Goal: Navigation & Orientation: Find specific page/section

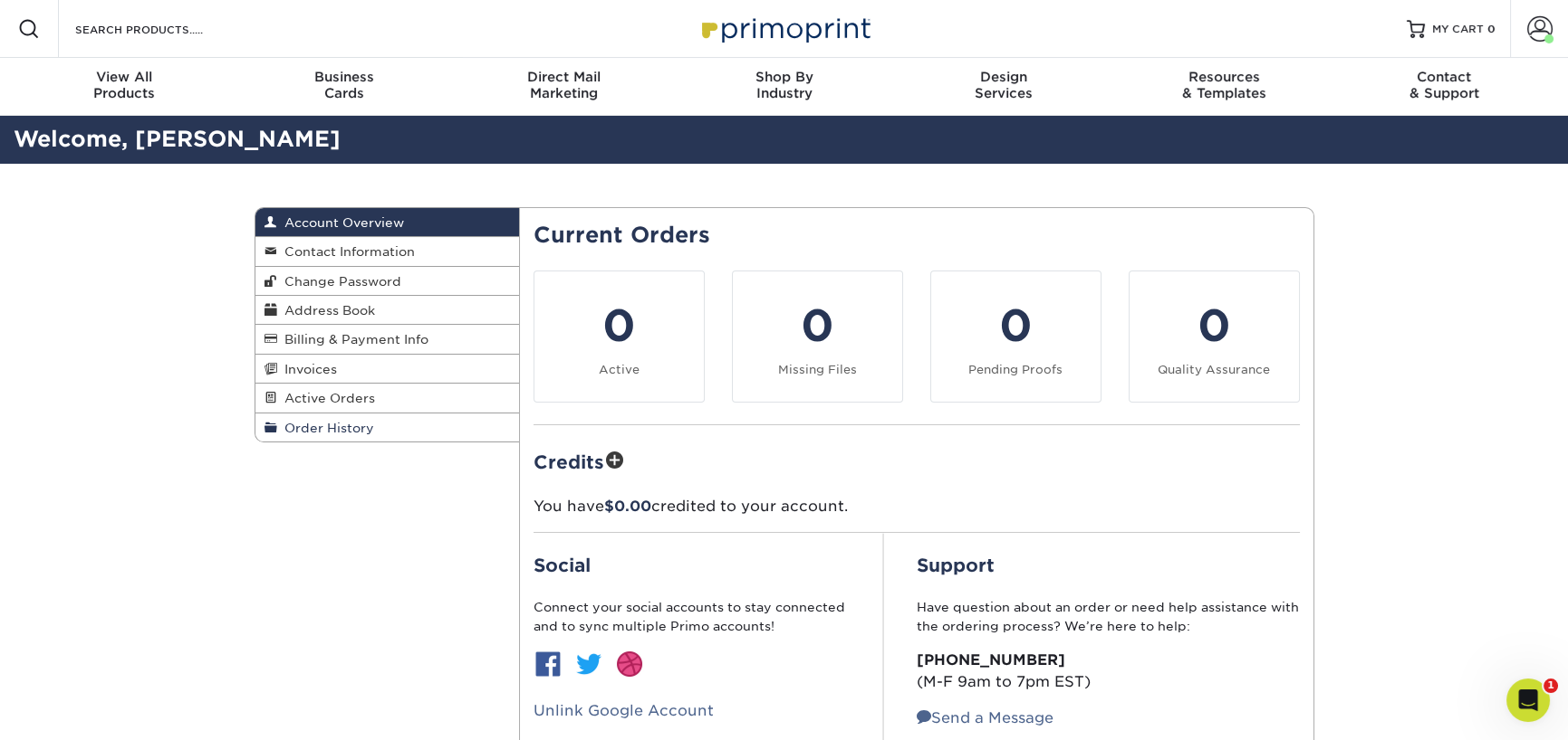
click at [314, 421] on span "Order History" at bounding box center [325, 429] width 97 height 15
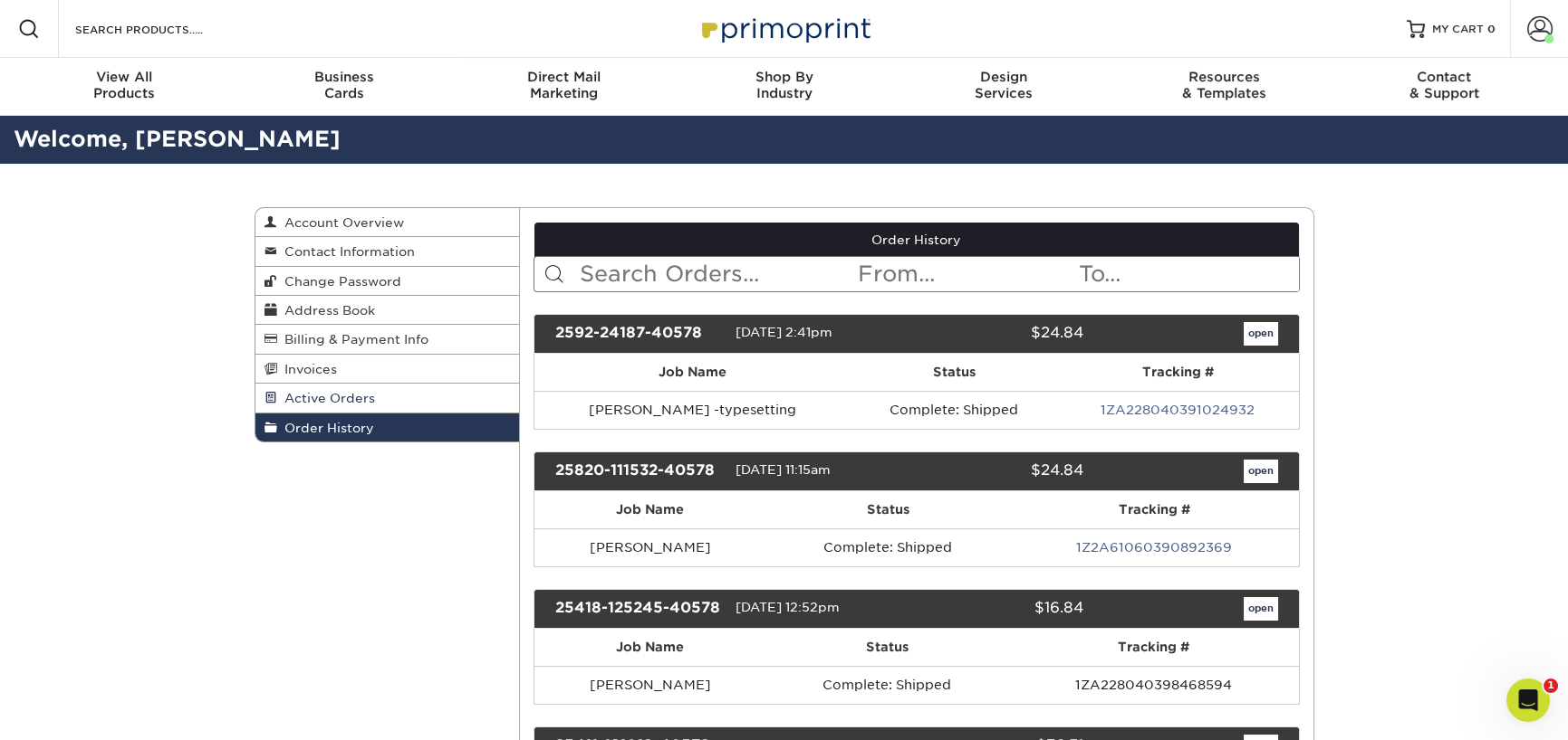
click at [327, 388] on link "Active Orders" at bounding box center [388, 398] width 265 height 29
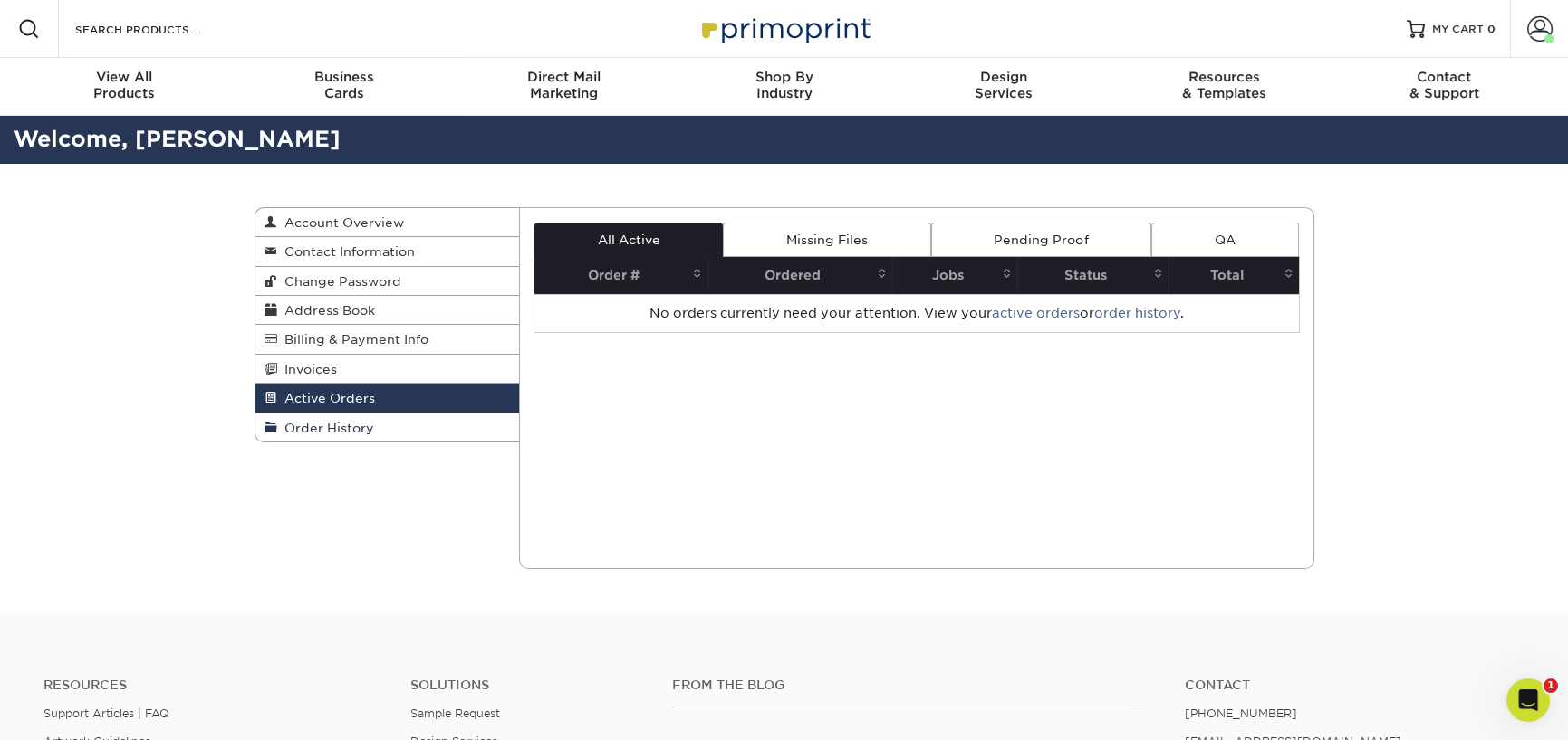
click at [308, 421] on span "Order History" at bounding box center [325, 429] width 97 height 15
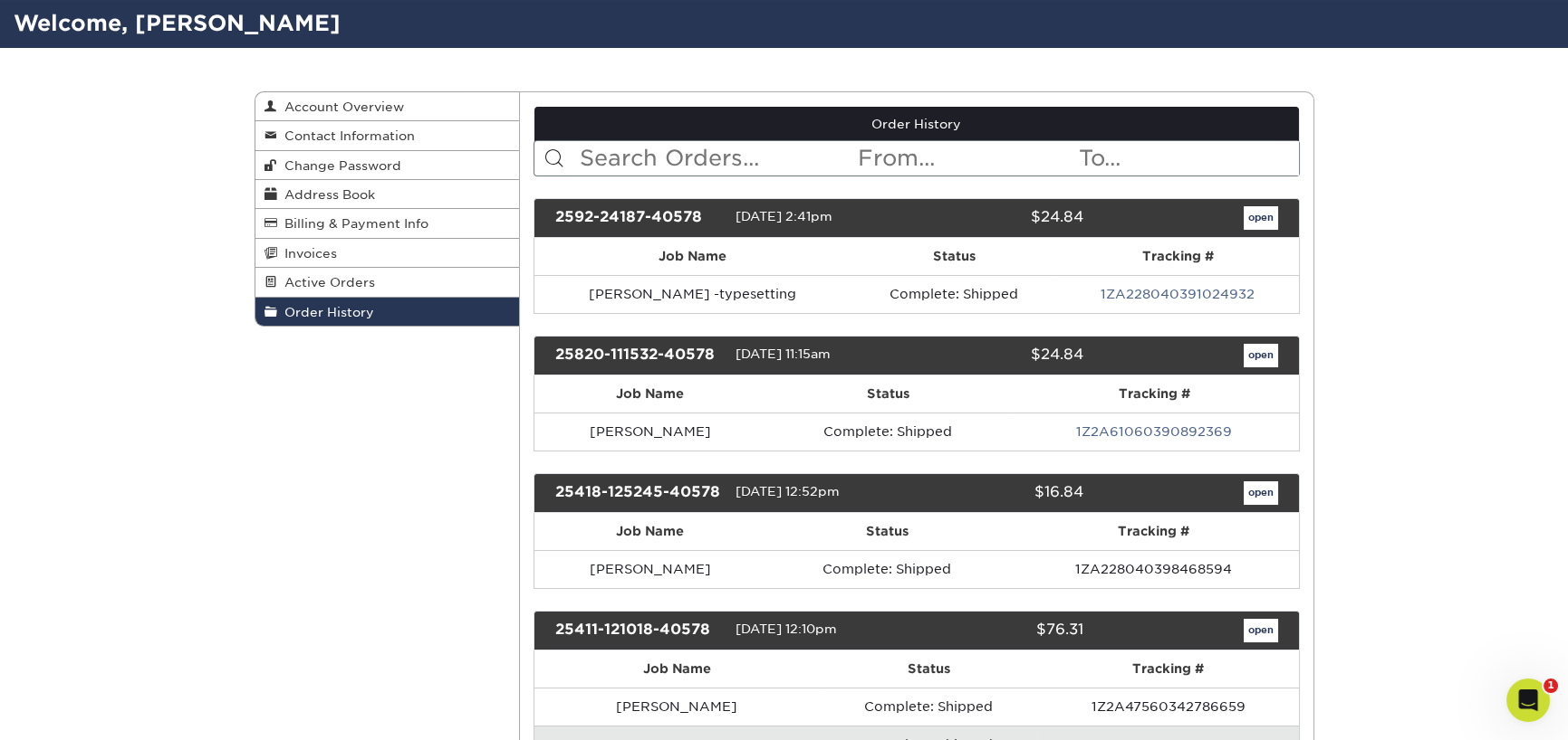
scroll to position [90, 0]
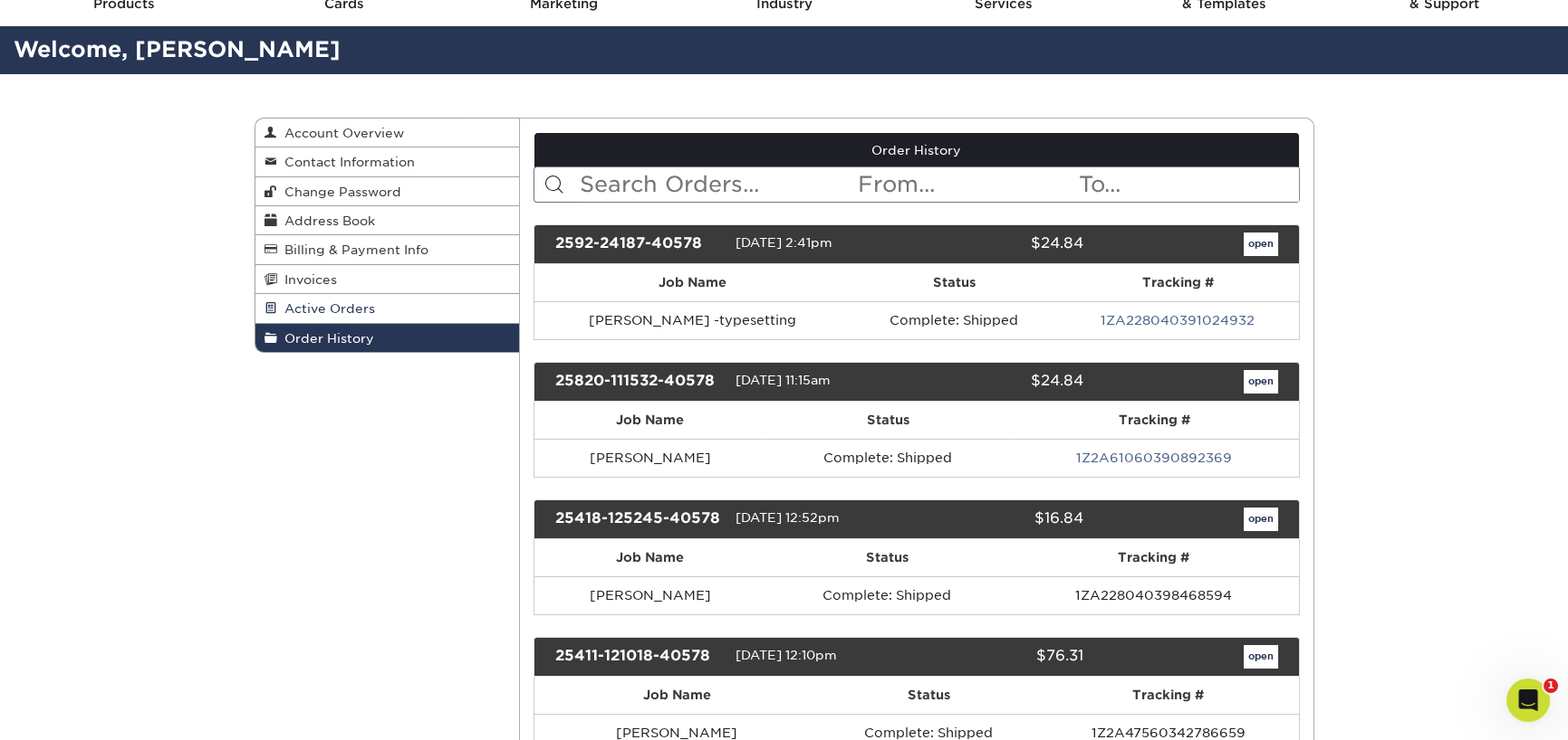
click at [354, 310] on span "Active Orders" at bounding box center [325, 309] width 98 height 15
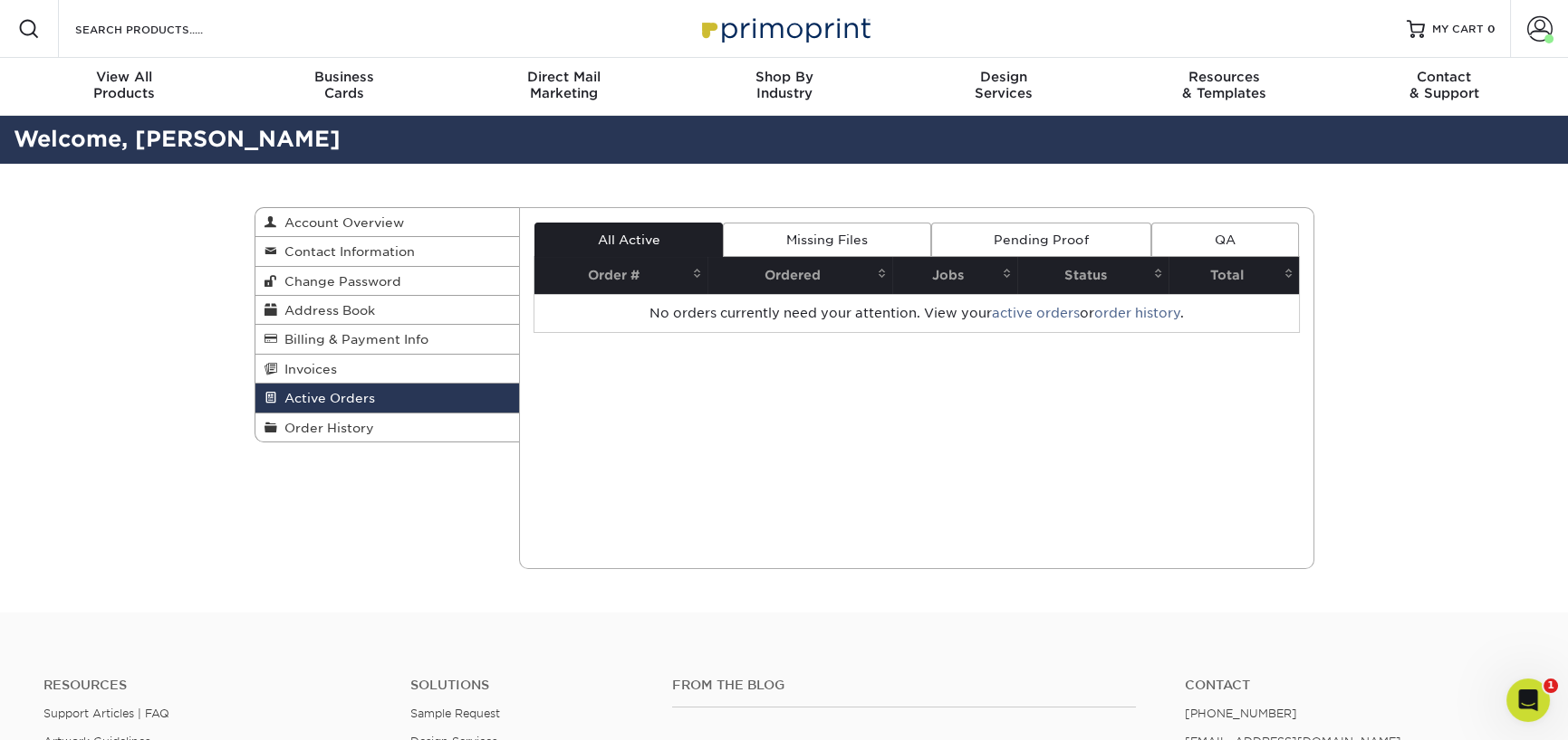
click at [822, 227] on link "Missing Files" at bounding box center [827, 240] width 207 height 35
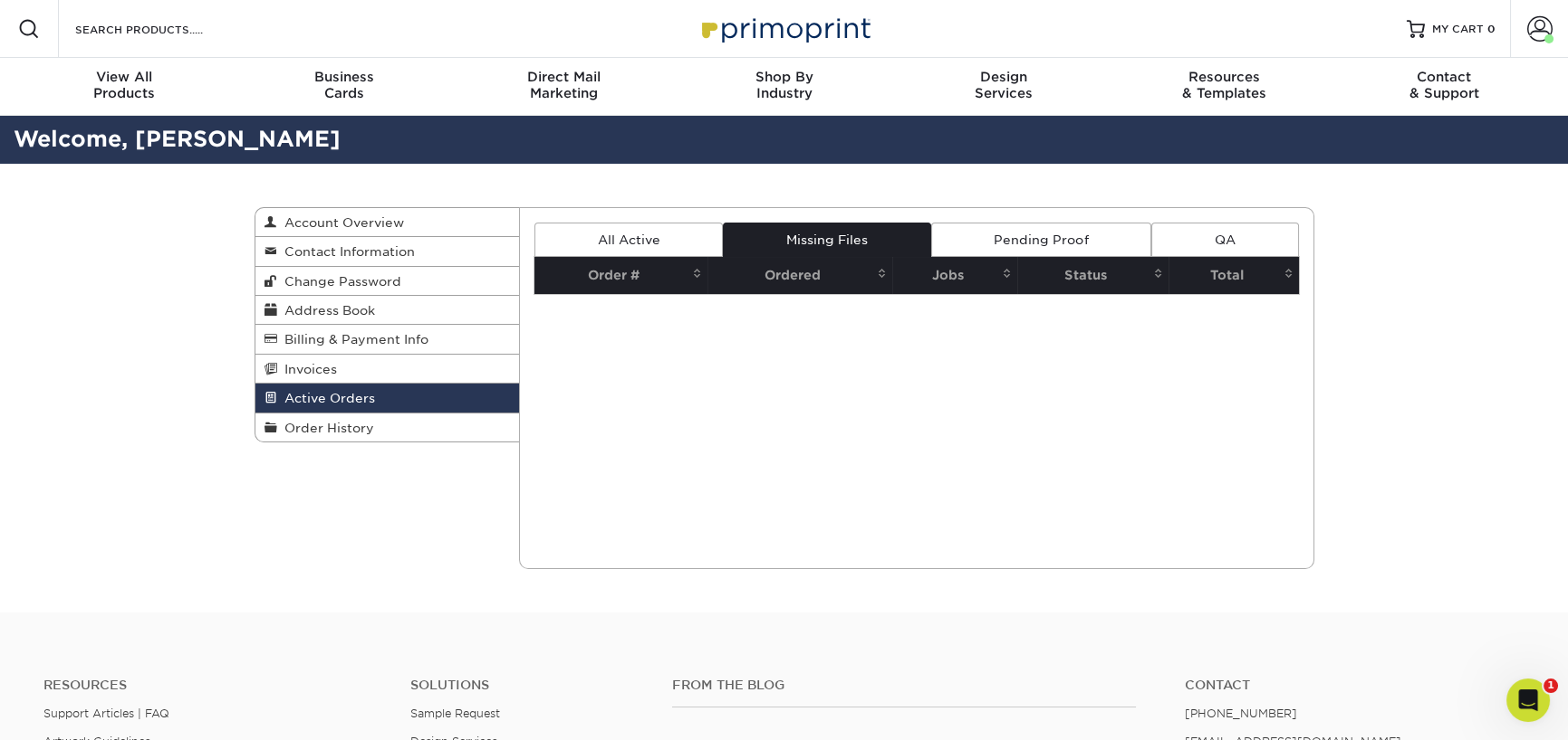
click at [631, 237] on link "All Active" at bounding box center [629, 240] width 189 height 35
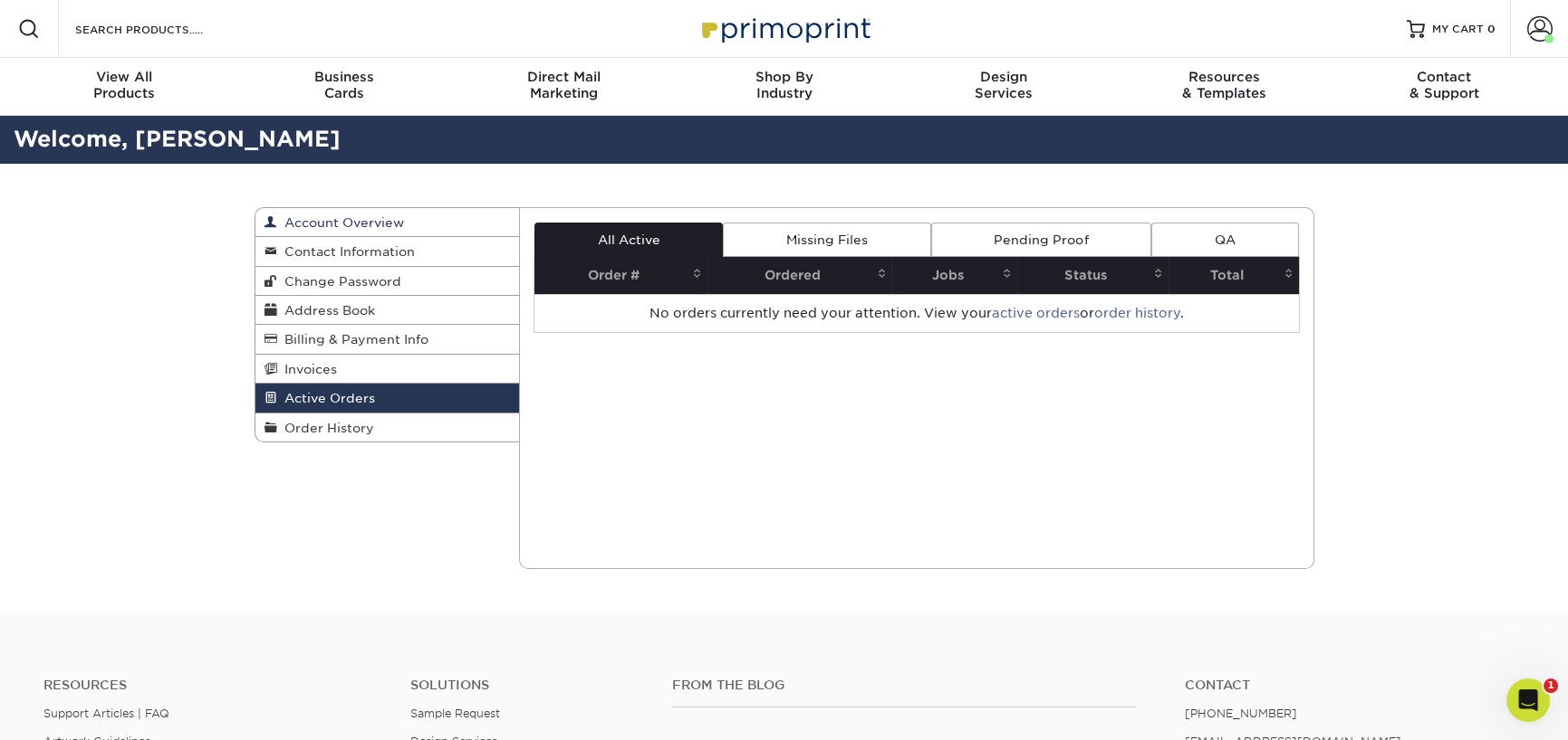
click at [329, 212] on link "Account Overview" at bounding box center [388, 223] width 265 height 29
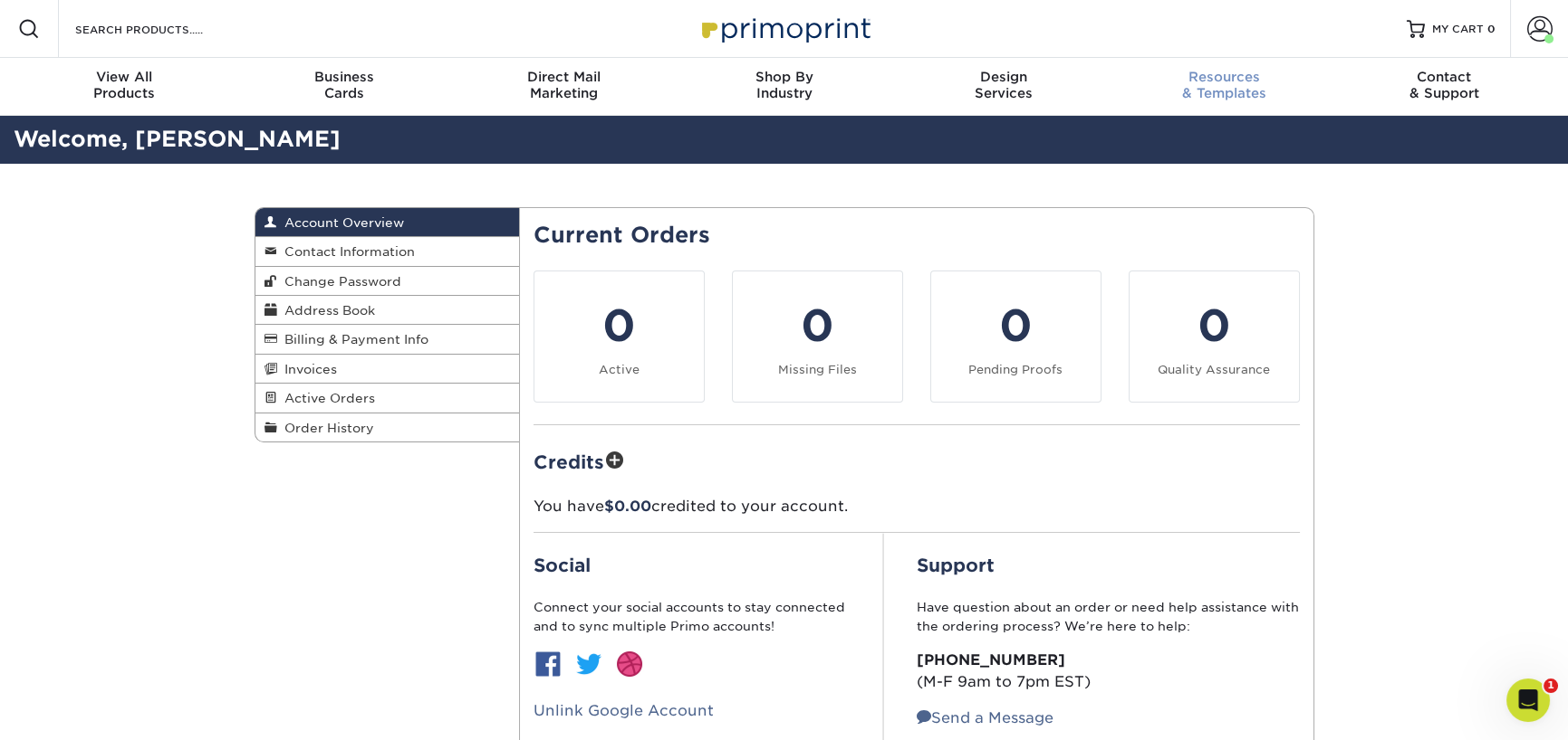
click at [1221, 82] on span "Resources" at bounding box center [1224, 77] width 220 height 16
click at [1546, 25] on span at bounding box center [1540, 29] width 26 height 26
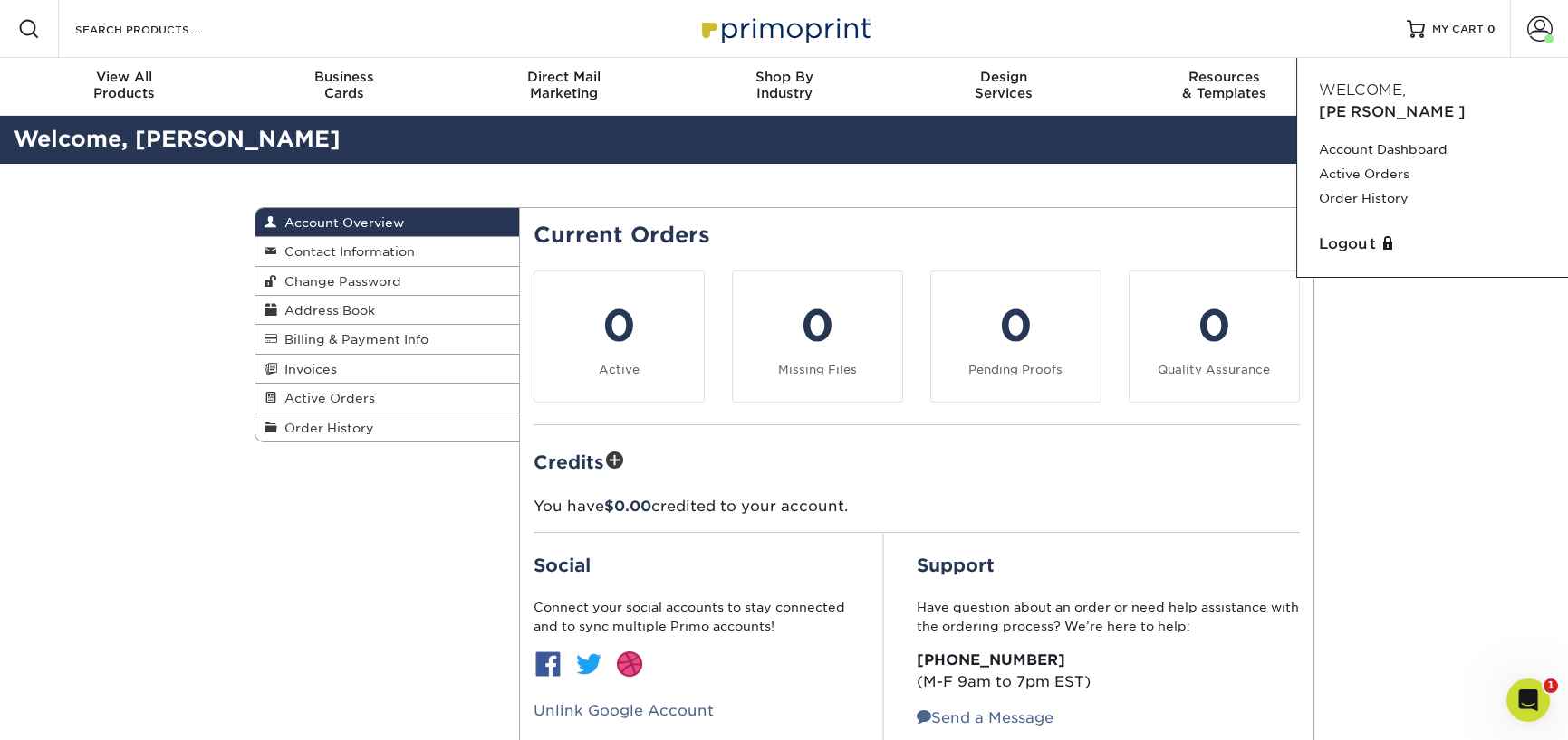
click at [1466, 371] on div "Account Overview Account Overview Contact Information Change Password Address B…" at bounding box center [784, 516] width 1568 height 704
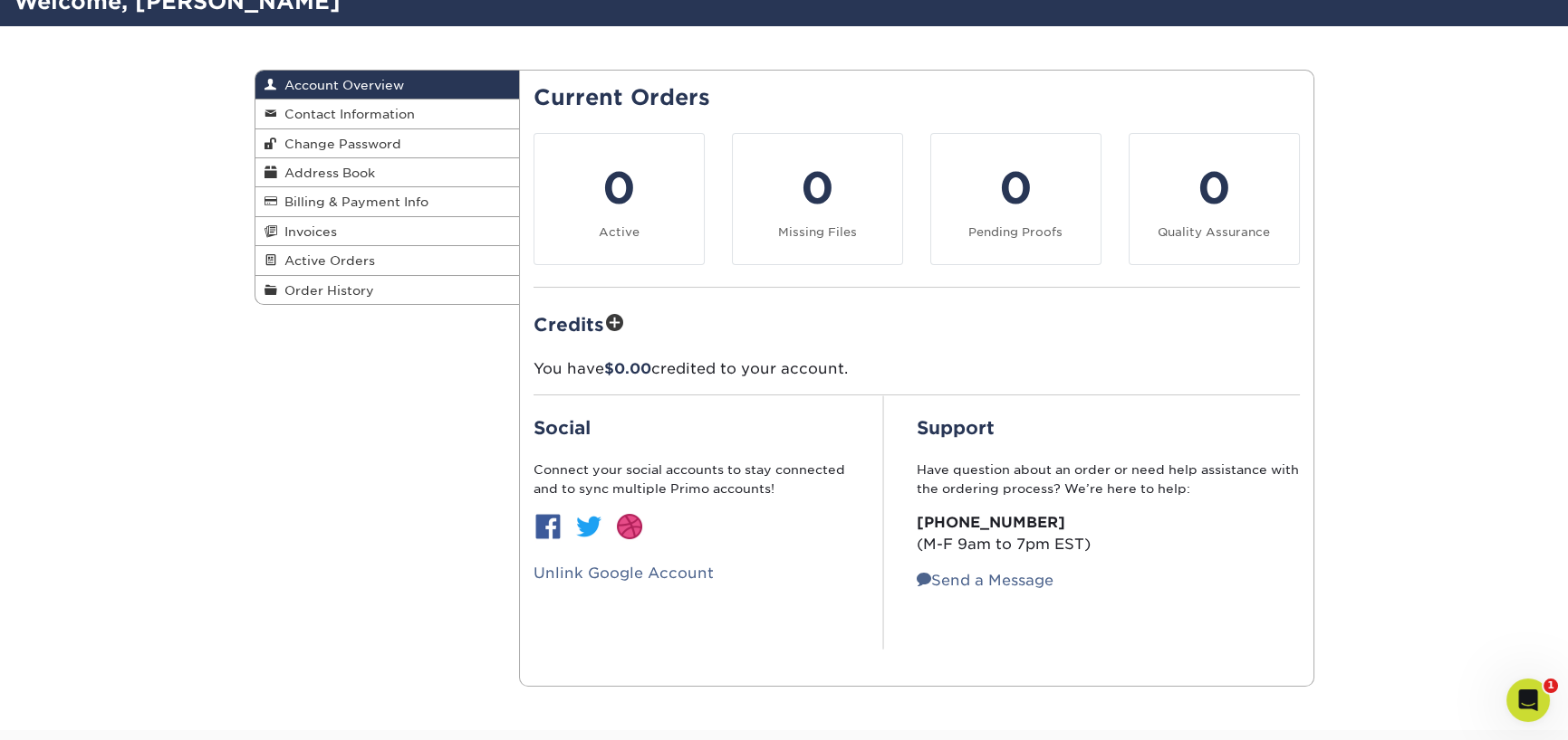
scroll to position [135, 0]
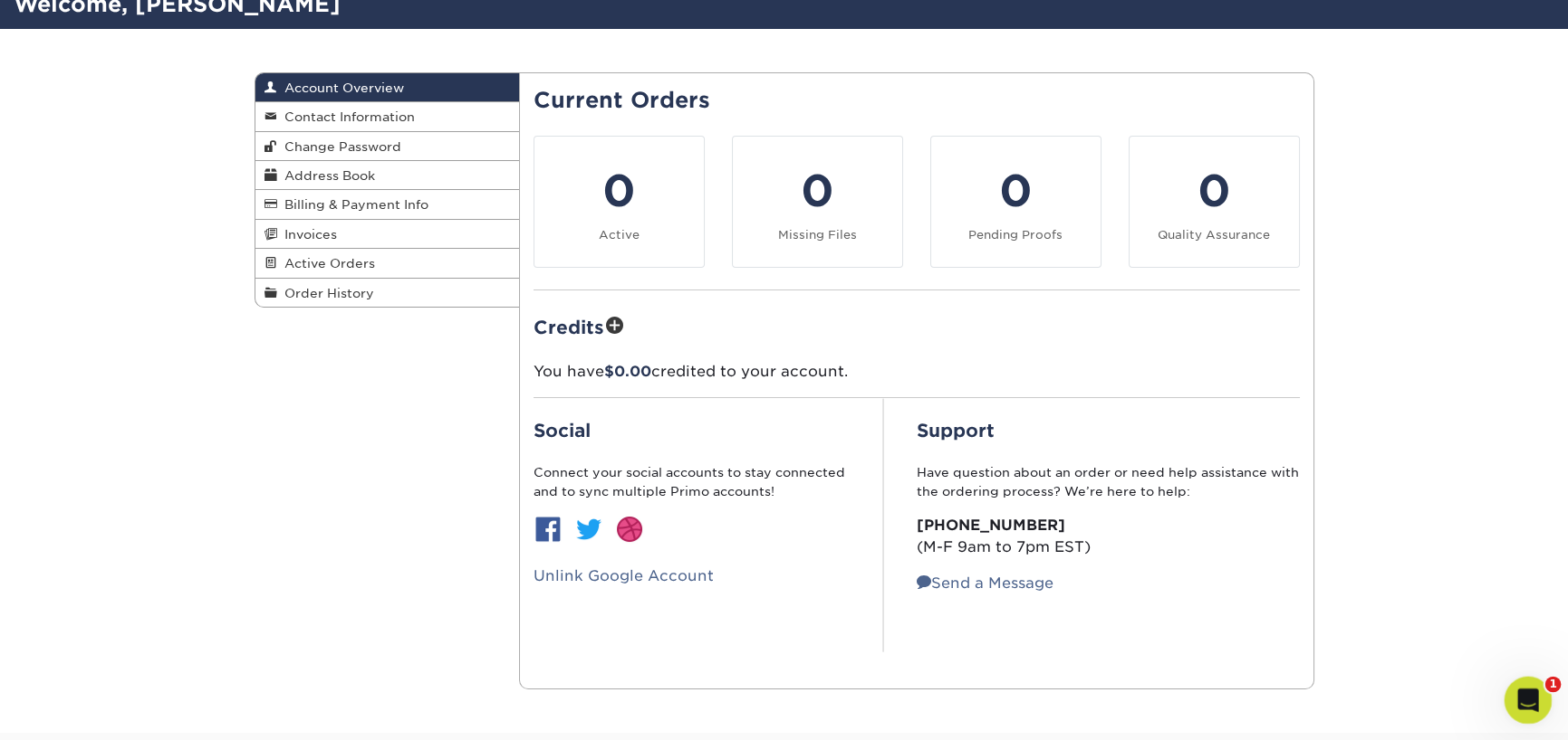
click at [1518, 691] on icon "Open Intercom Messenger" at bounding box center [1526, 698] width 30 height 30
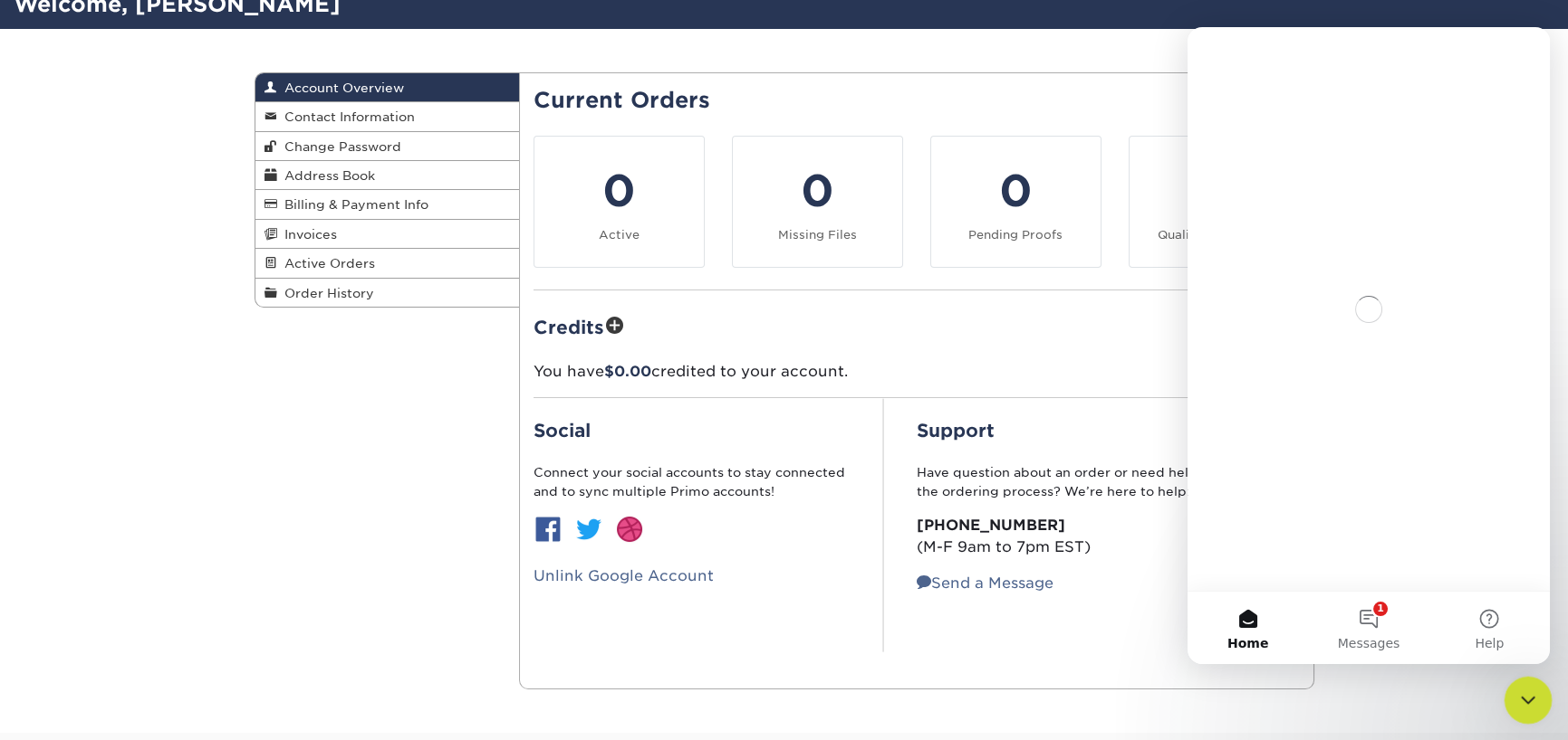
scroll to position [0, 0]
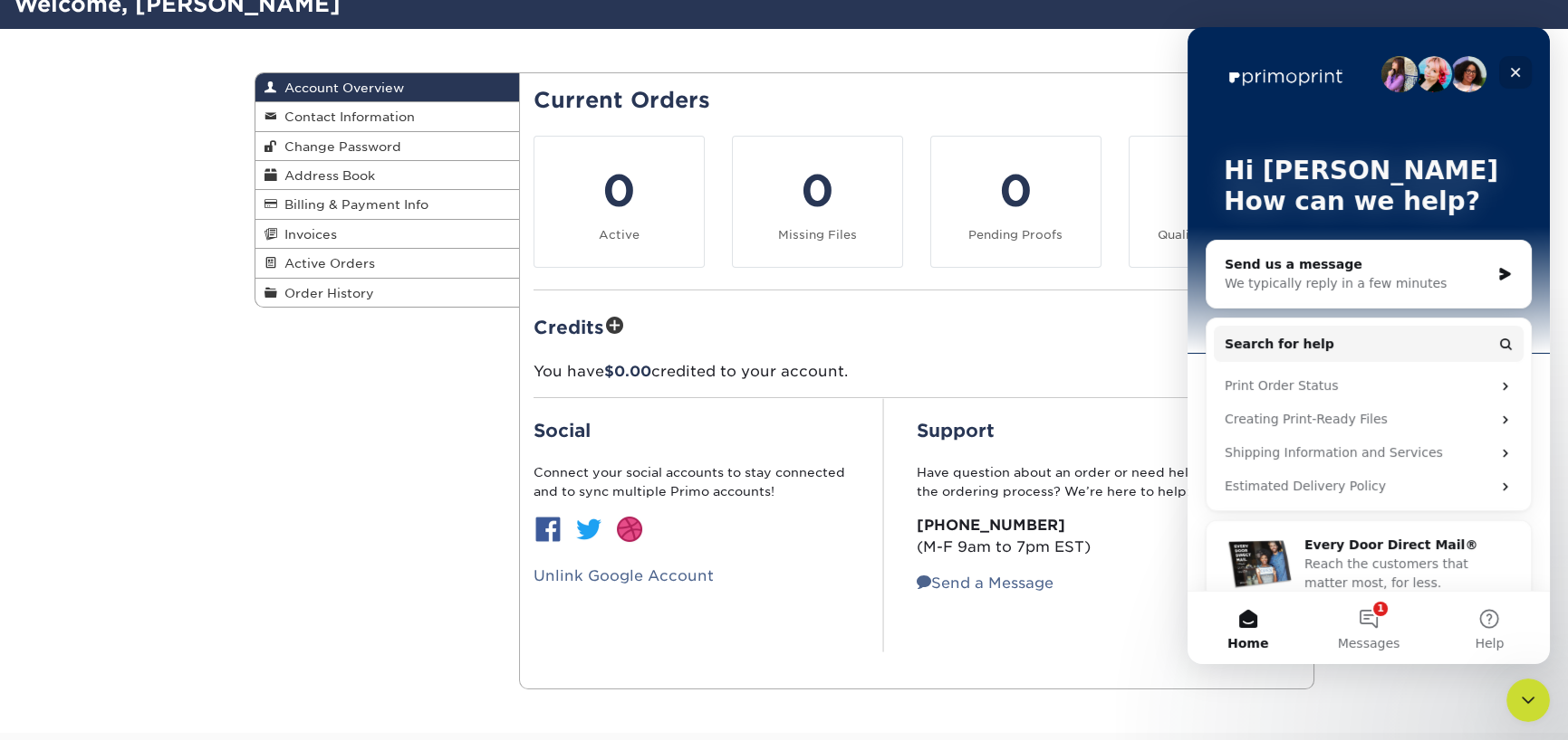
click at [1522, 71] on div "Close" at bounding box center [1516, 72] width 33 height 33
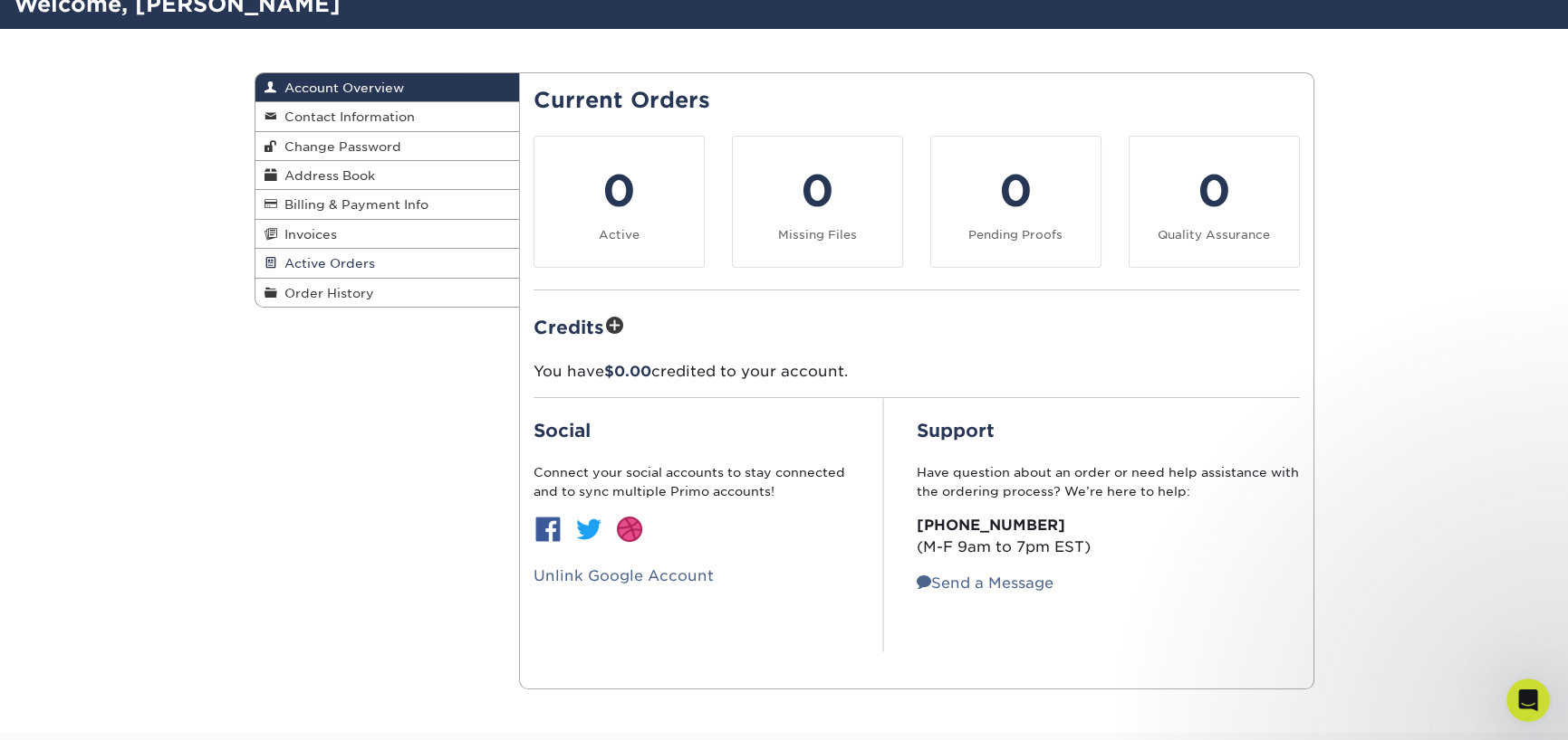
click at [307, 262] on span "Active Orders" at bounding box center [325, 264] width 98 height 15
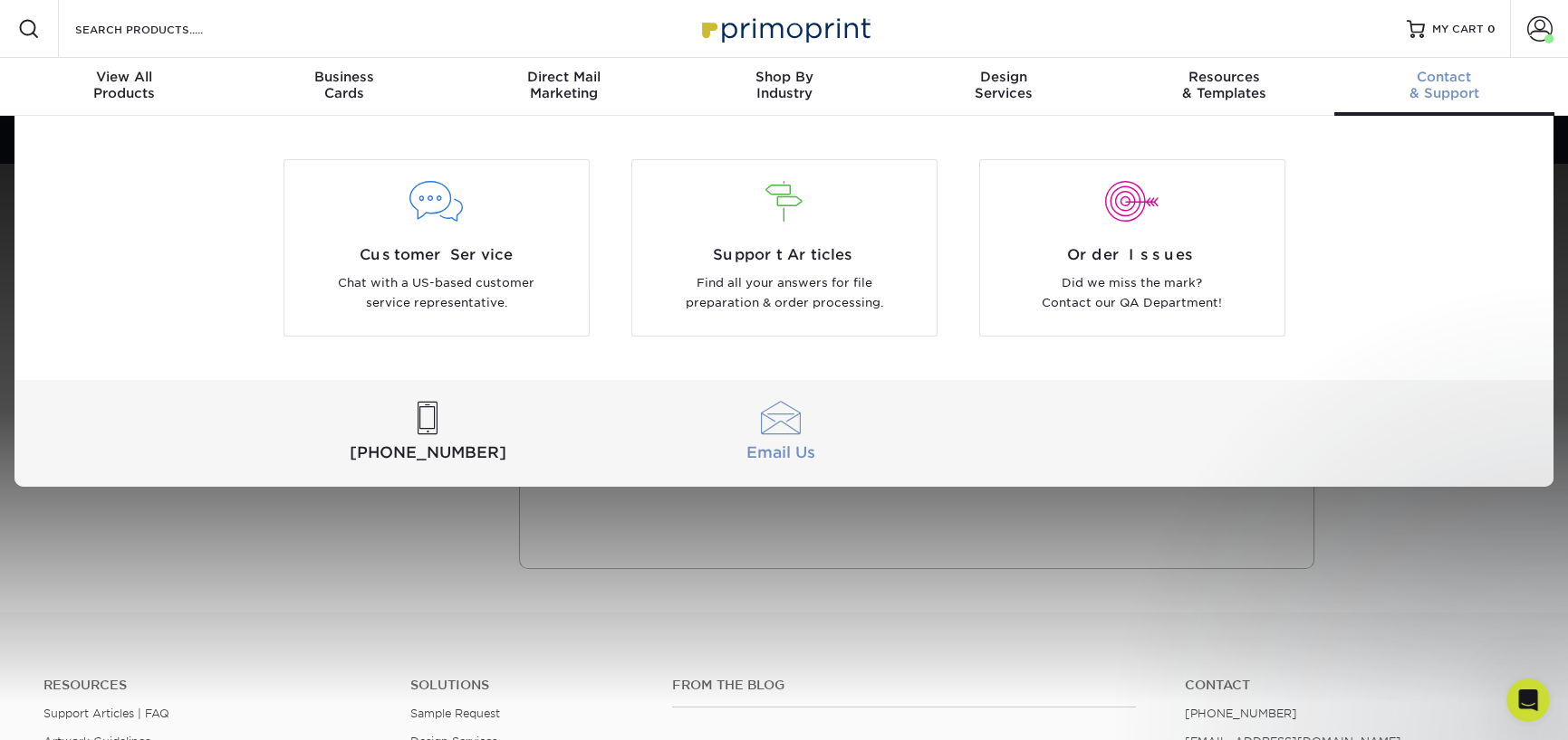
click at [795, 416] on div at bounding box center [780, 419] width 345 height 34
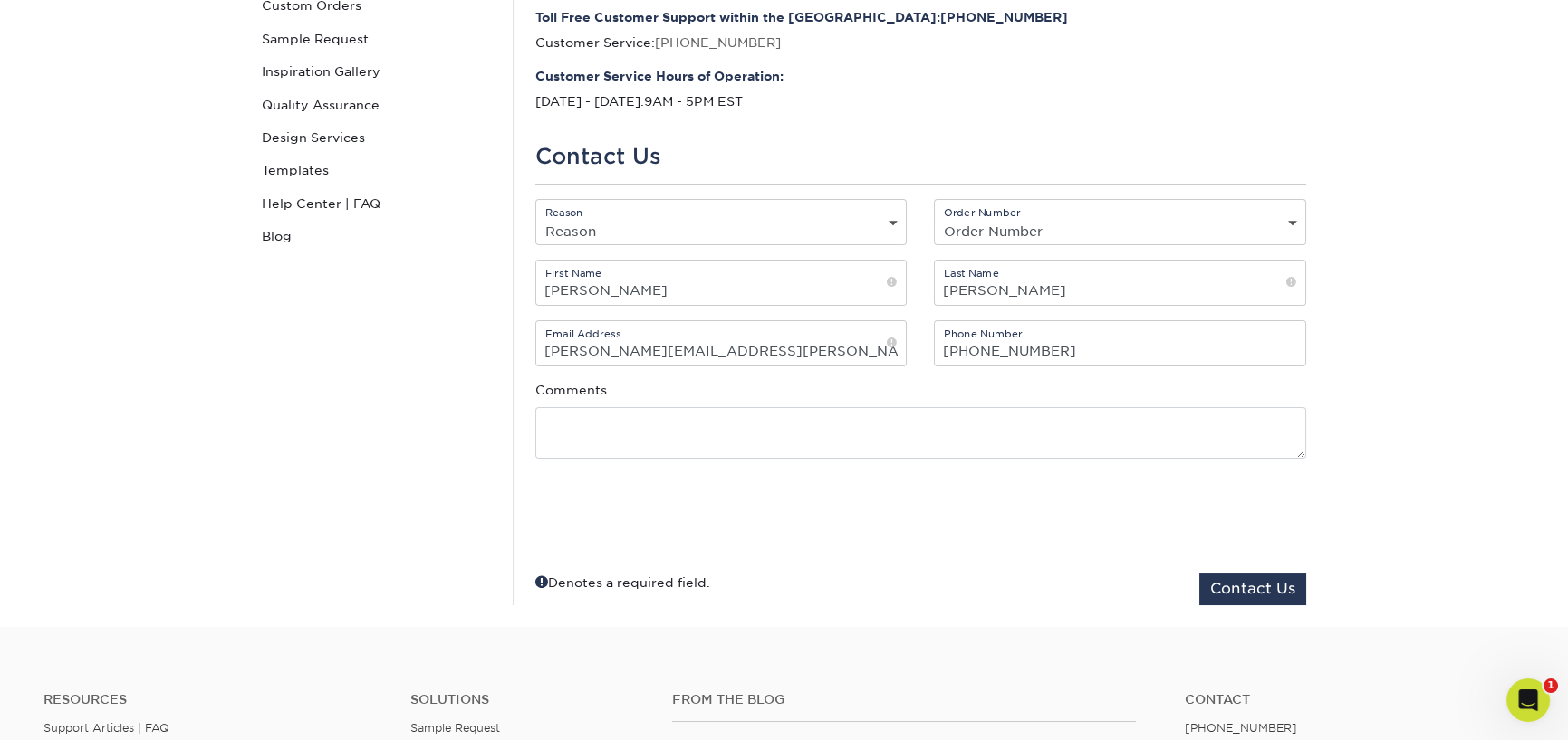
scroll to position [292, 0]
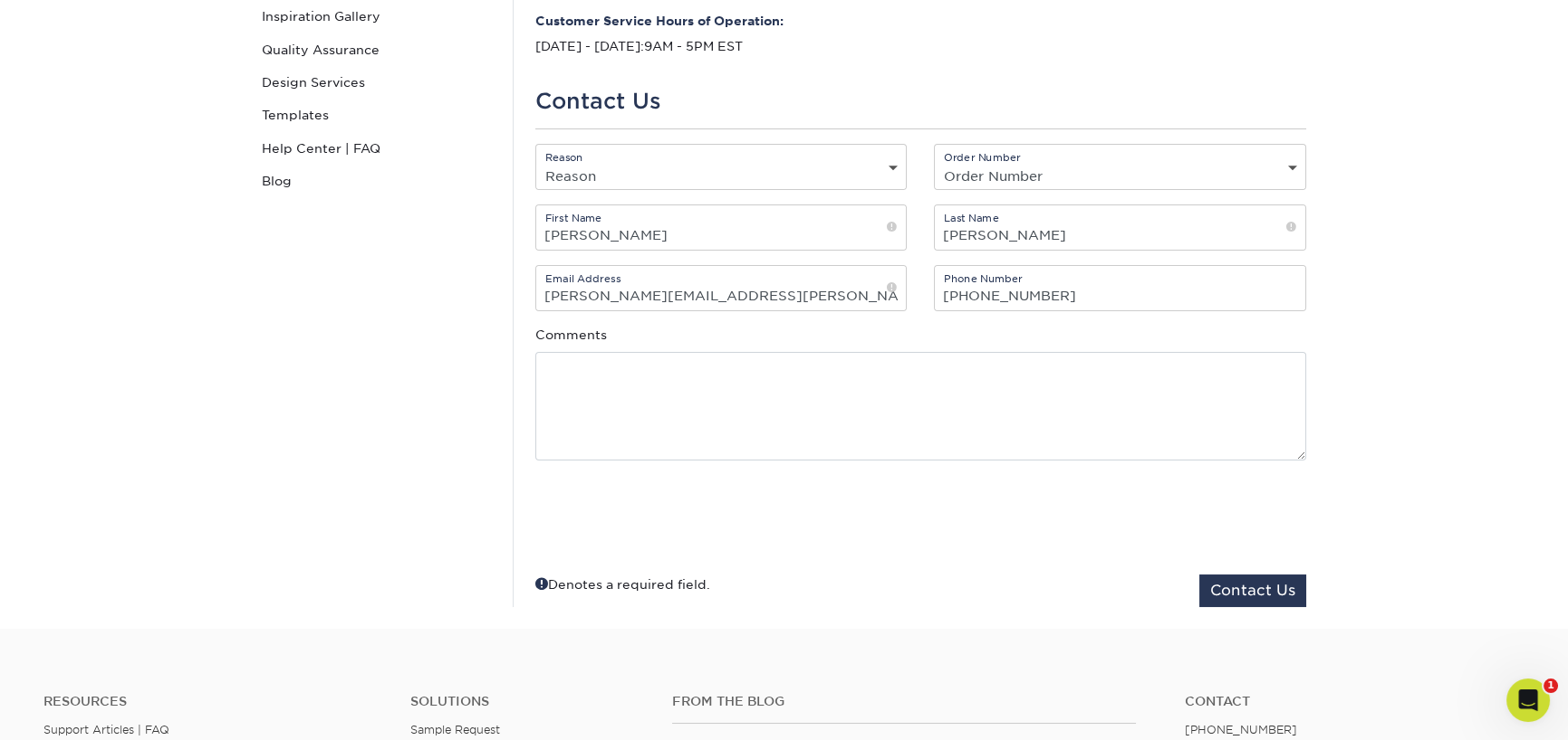
drag, startPoint x: 1296, startPoint y: 395, endPoint x: 1312, endPoint y: 424, distance: 33.1
click at [1315, 438] on div "Comments" at bounding box center [920, 393] width 798 height 134
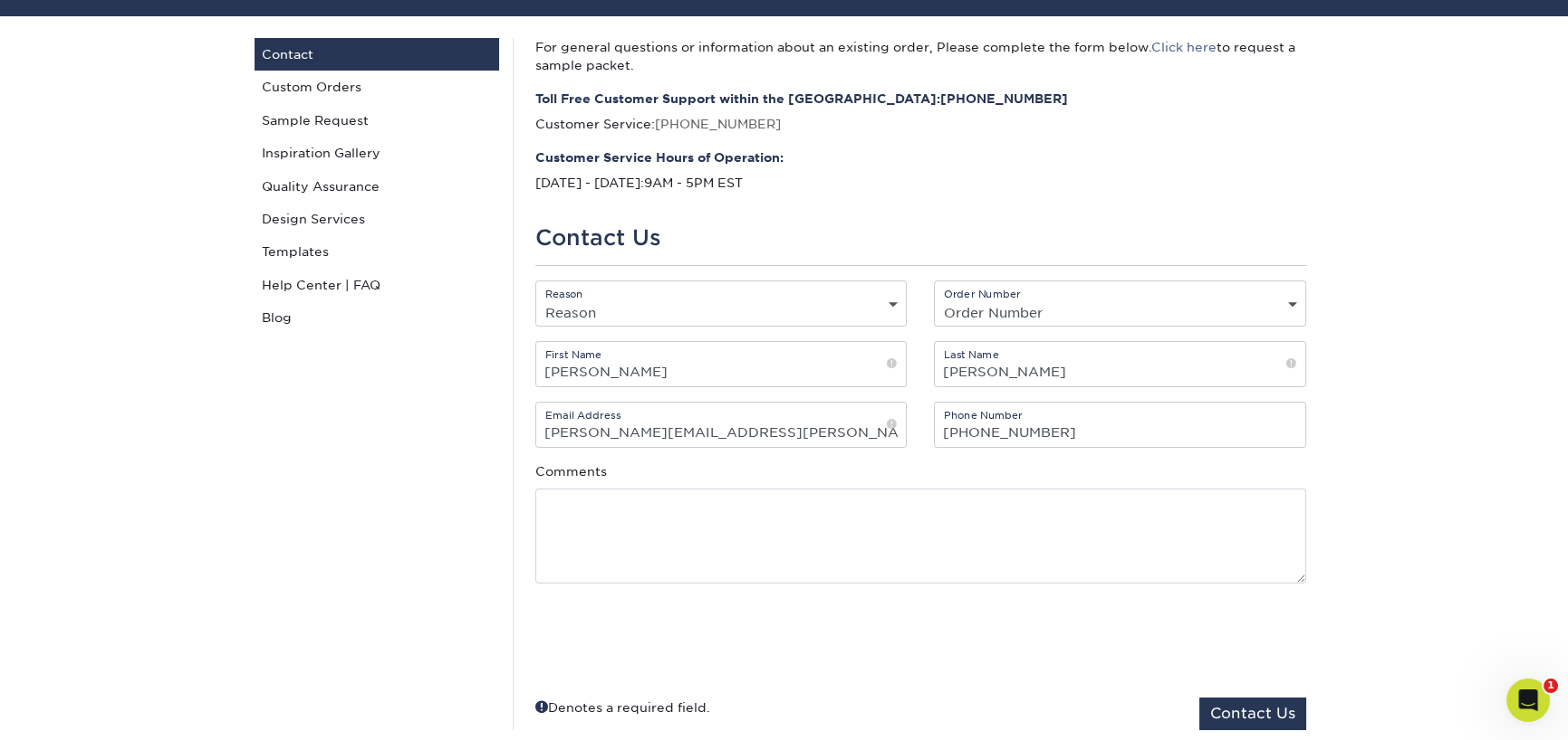
scroll to position [127, 0]
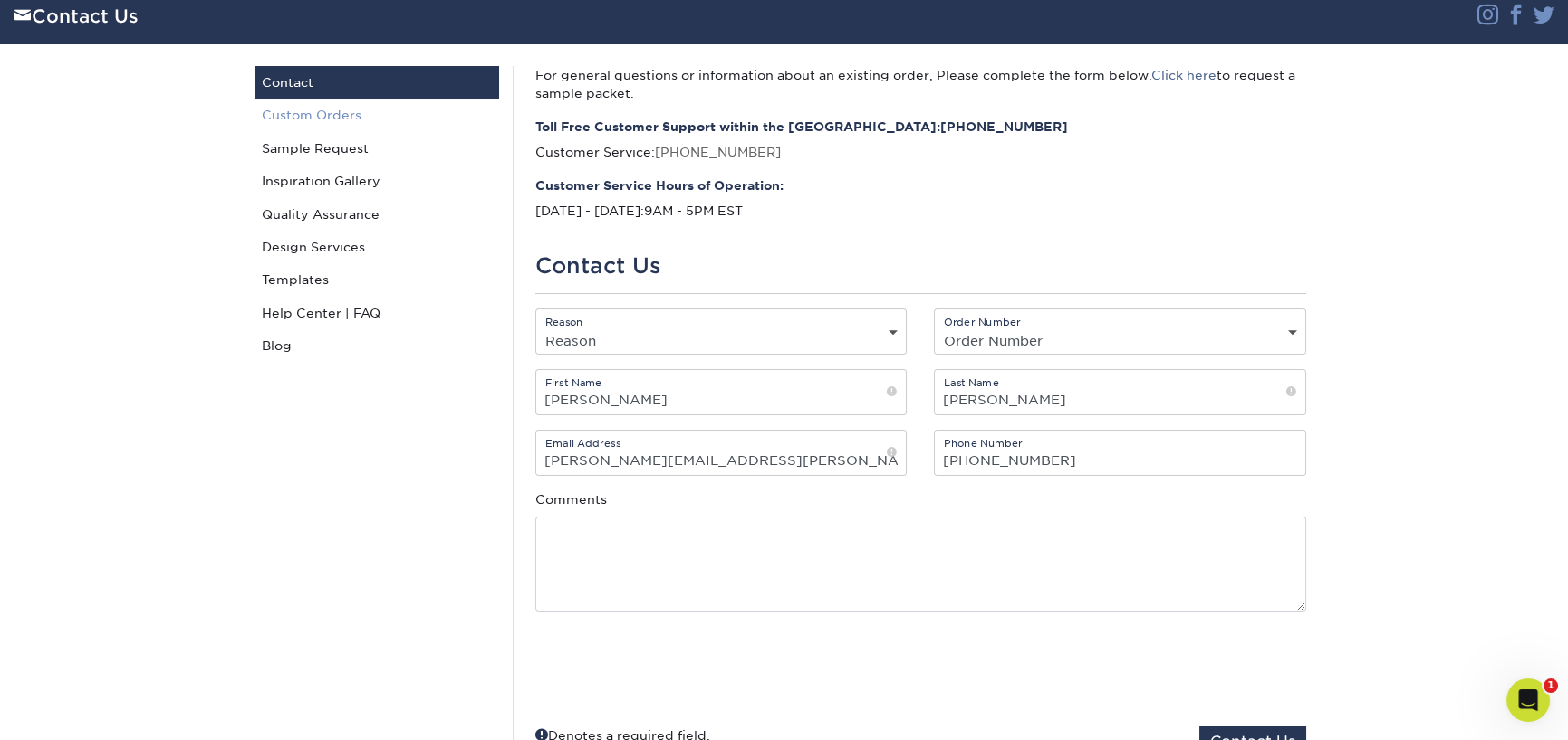
click at [331, 109] on link "Custom Orders" at bounding box center [377, 115] width 245 height 33
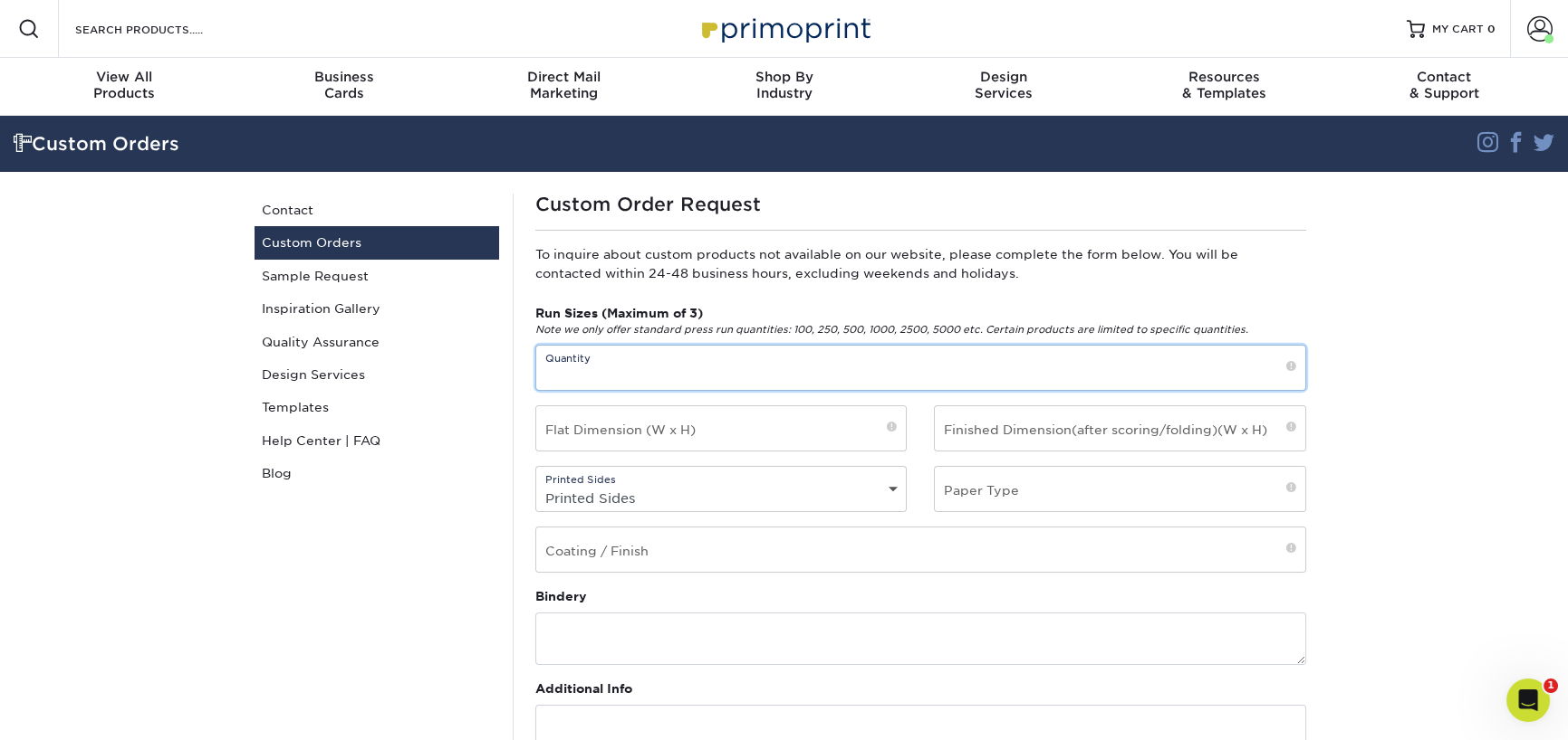
click at [642, 358] on input "text" at bounding box center [920, 368] width 769 height 44
drag, startPoint x: 641, startPoint y: 358, endPoint x: 630, endPoint y: 356, distance: 11.2
click at [634, 356] on input "text" at bounding box center [920, 368] width 769 height 44
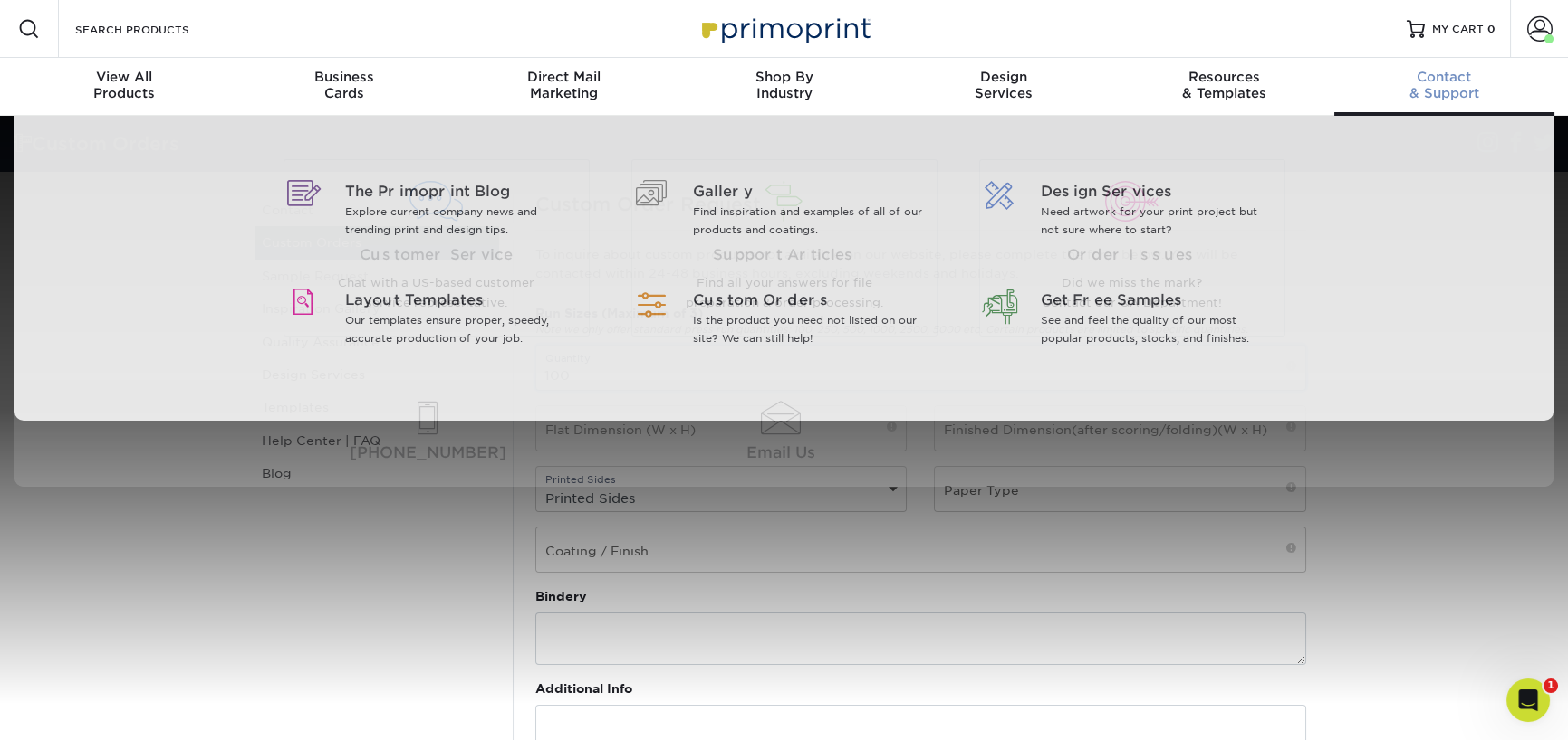
type input "100"
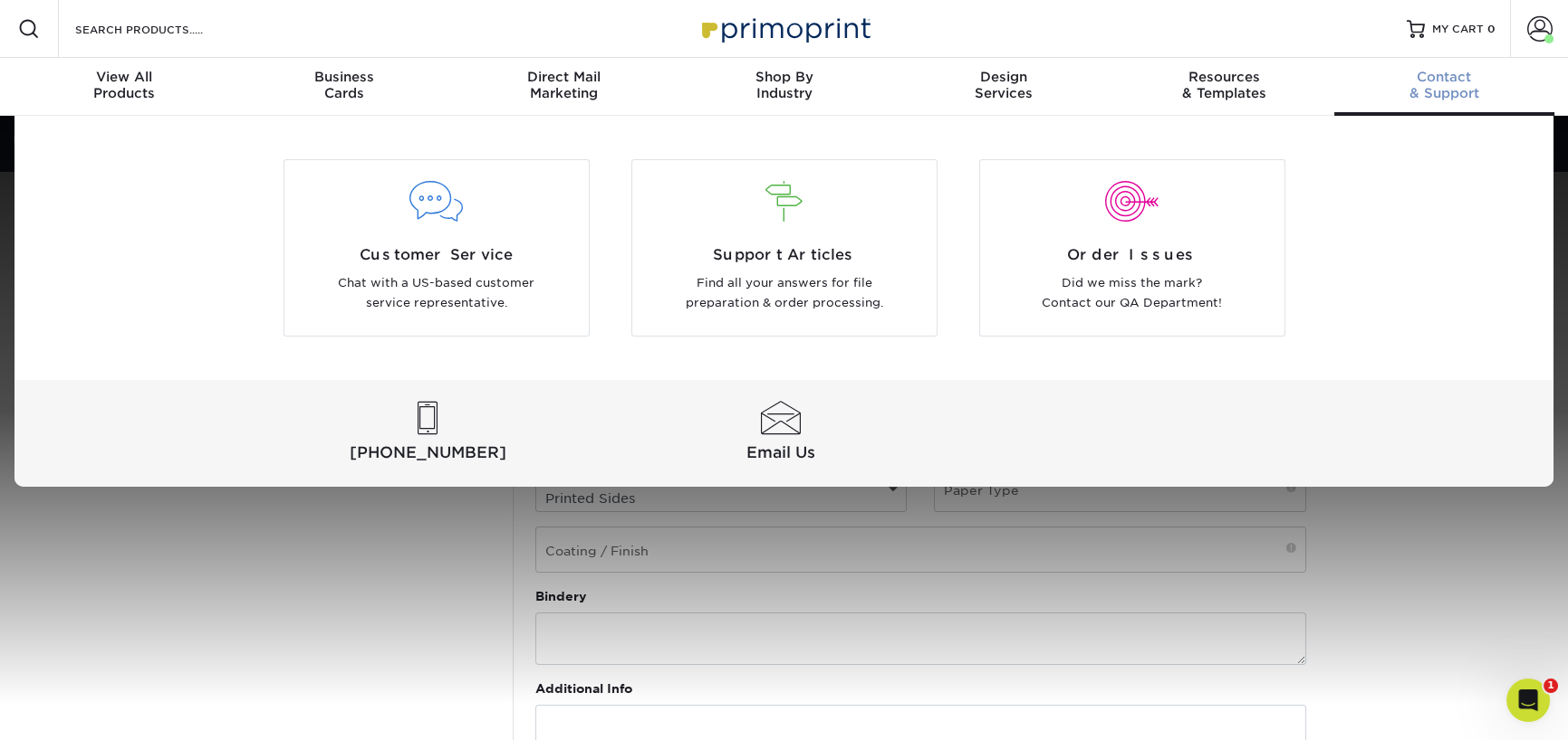
click at [1445, 79] on span "Contact" at bounding box center [1444, 77] width 220 height 16
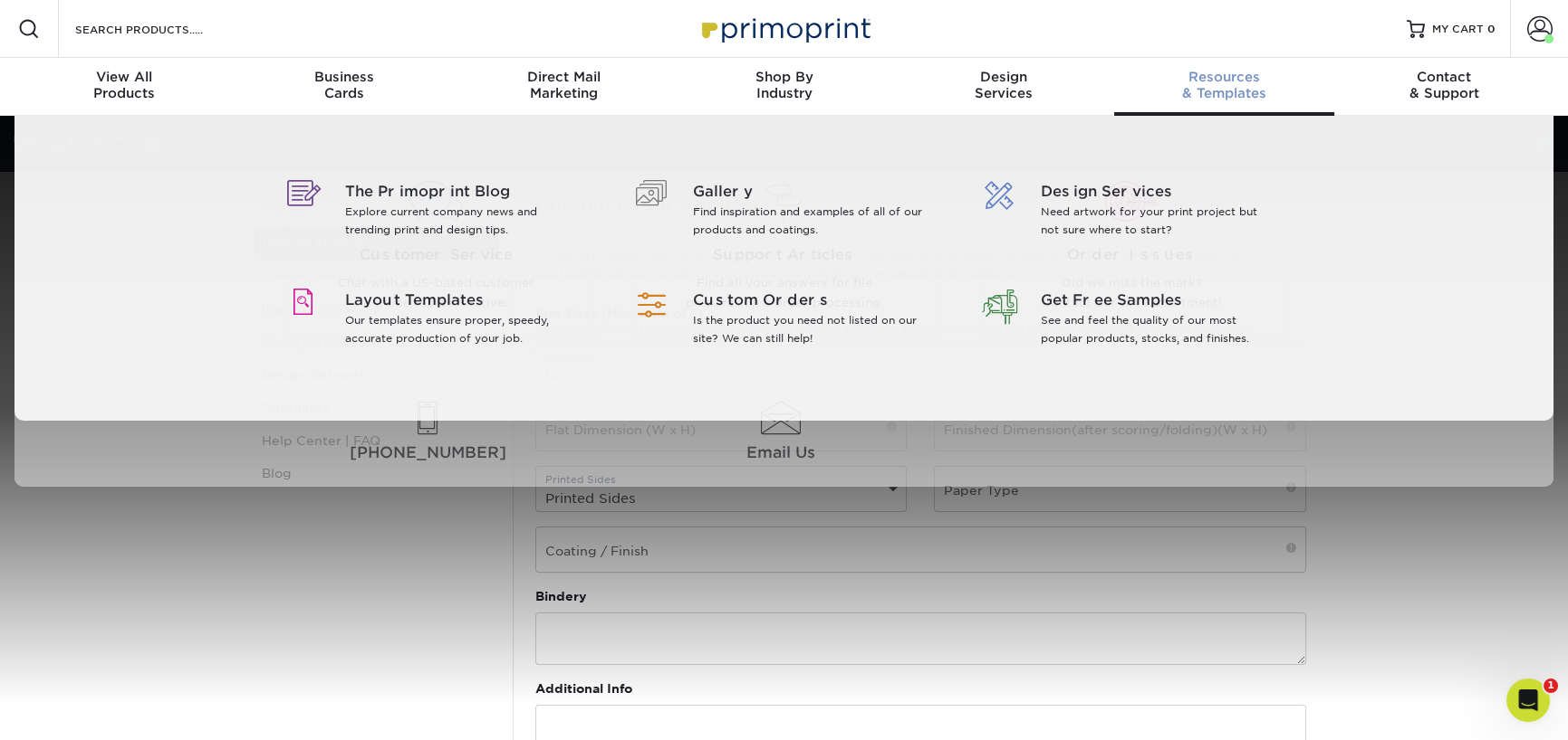
click at [1229, 82] on span "Resources" at bounding box center [1224, 77] width 220 height 16
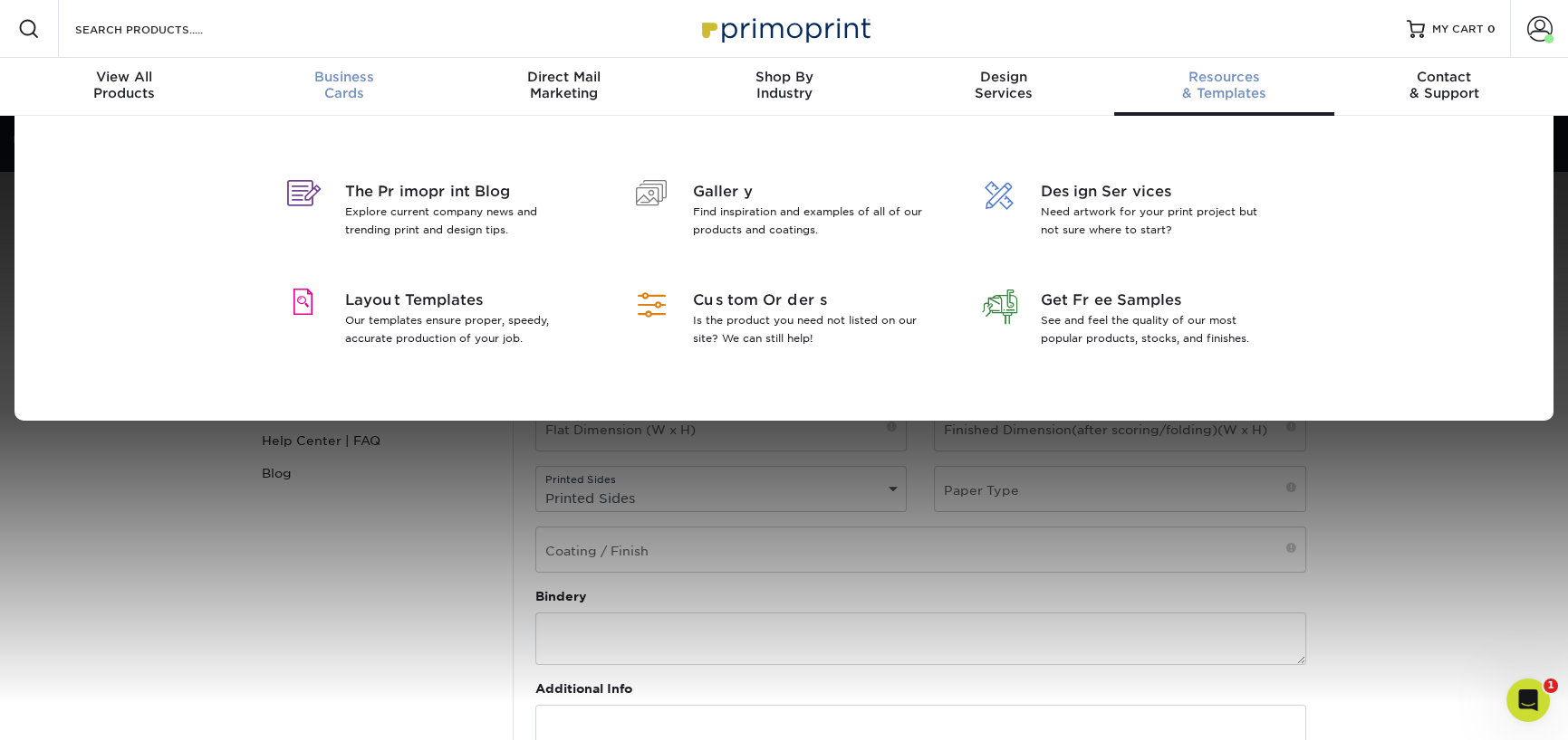
click at [329, 83] on span "Business" at bounding box center [344, 77] width 220 height 16
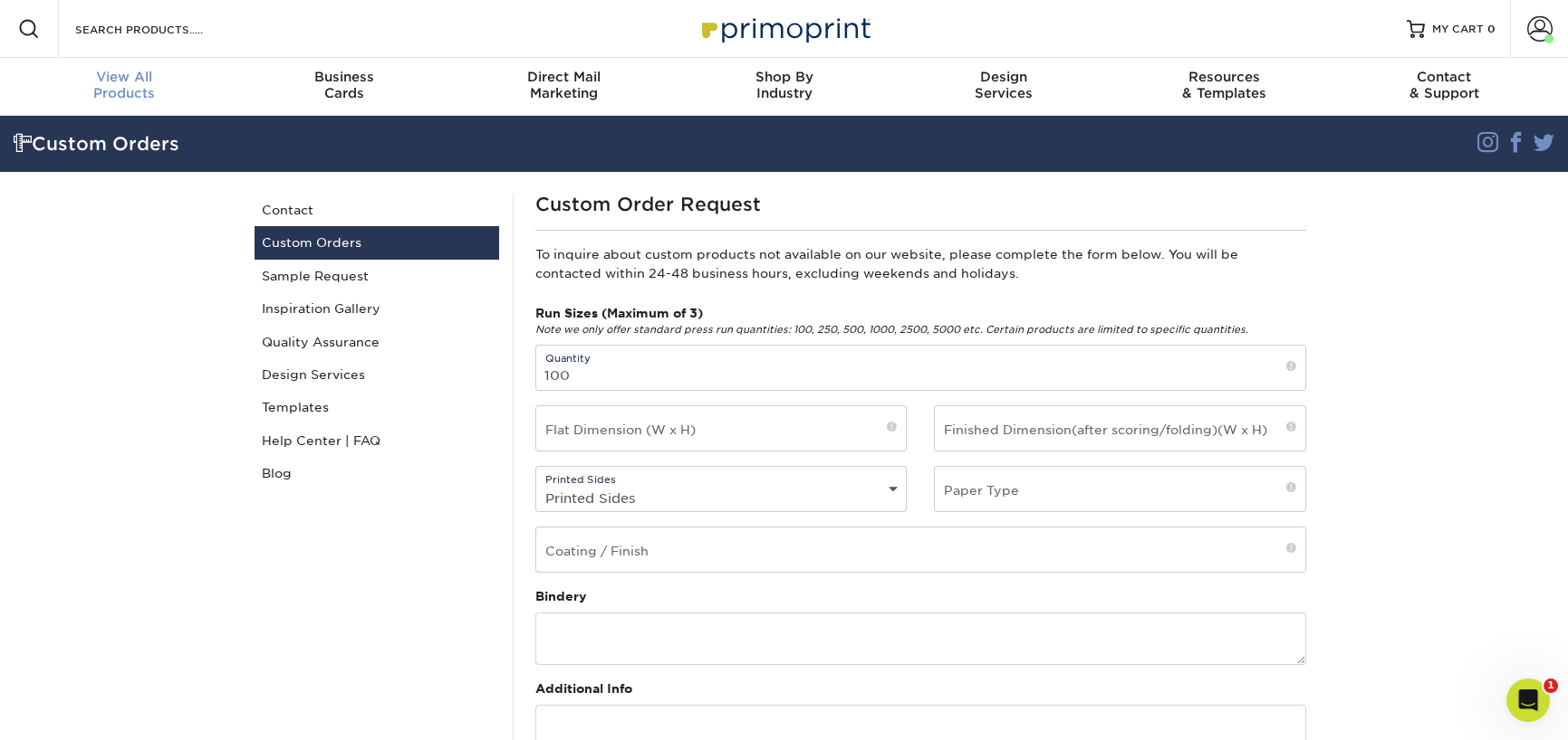
click at [137, 71] on span "View All" at bounding box center [125, 77] width 220 height 16
click at [1536, 22] on span at bounding box center [1540, 29] width 26 height 26
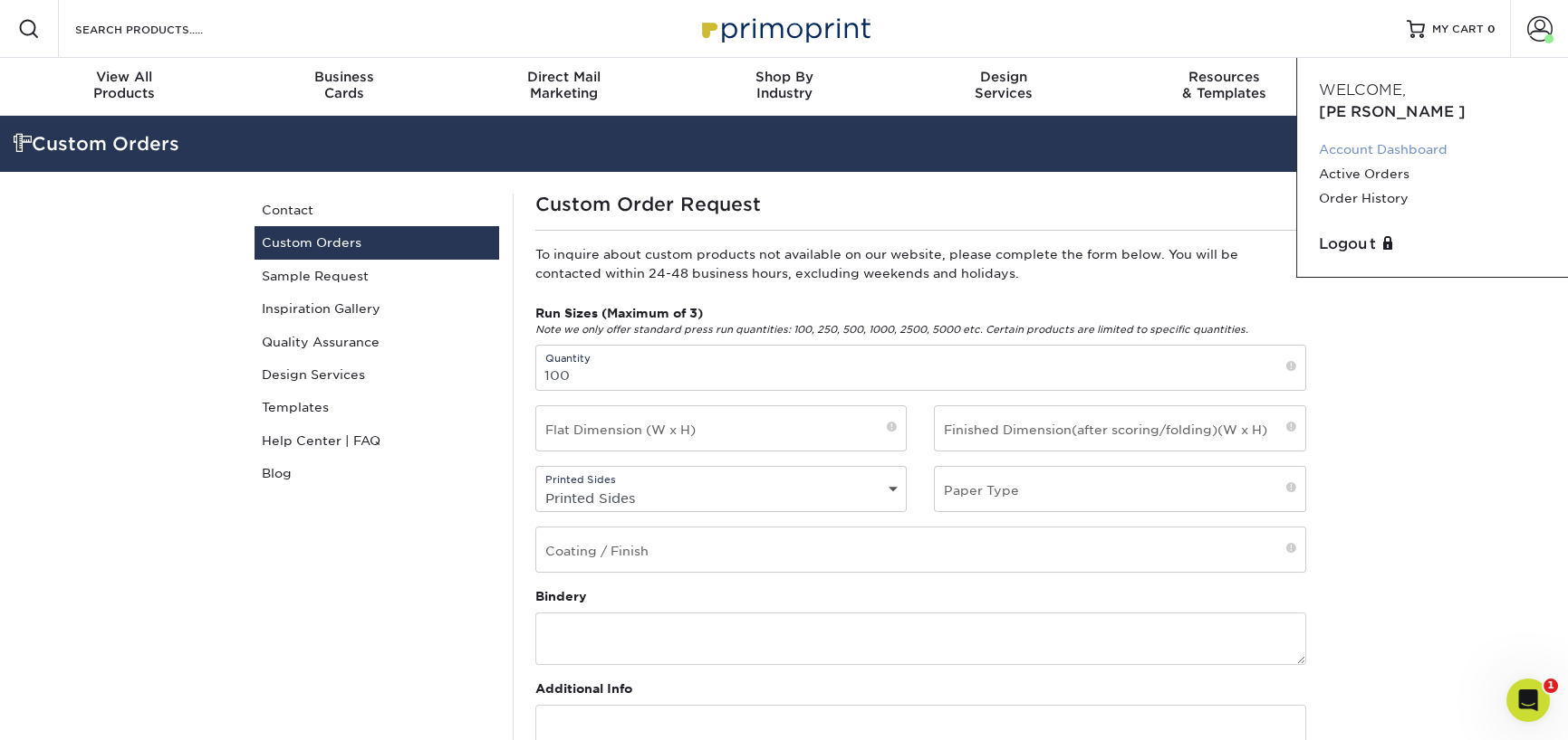
click at [1411, 137] on link "Account Dashboard" at bounding box center [1432, 149] width 227 height 25
